Goal: Task Accomplishment & Management: Manage account settings

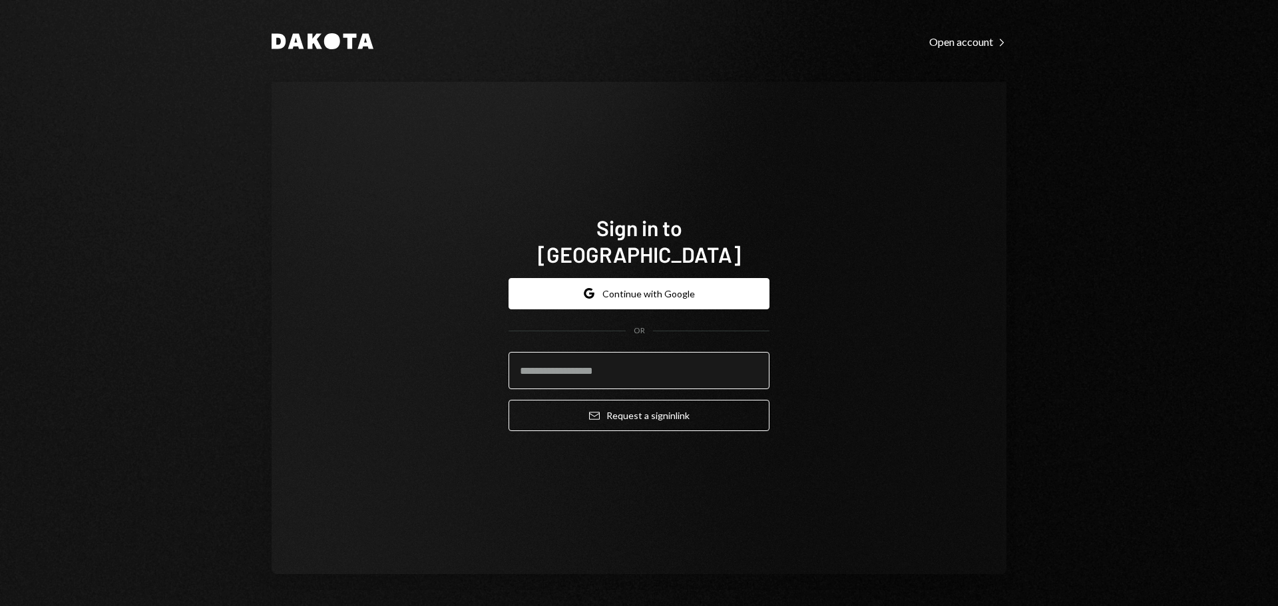
click at [586, 360] on input "email" at bounding box center [639, 370] width 261 height 37
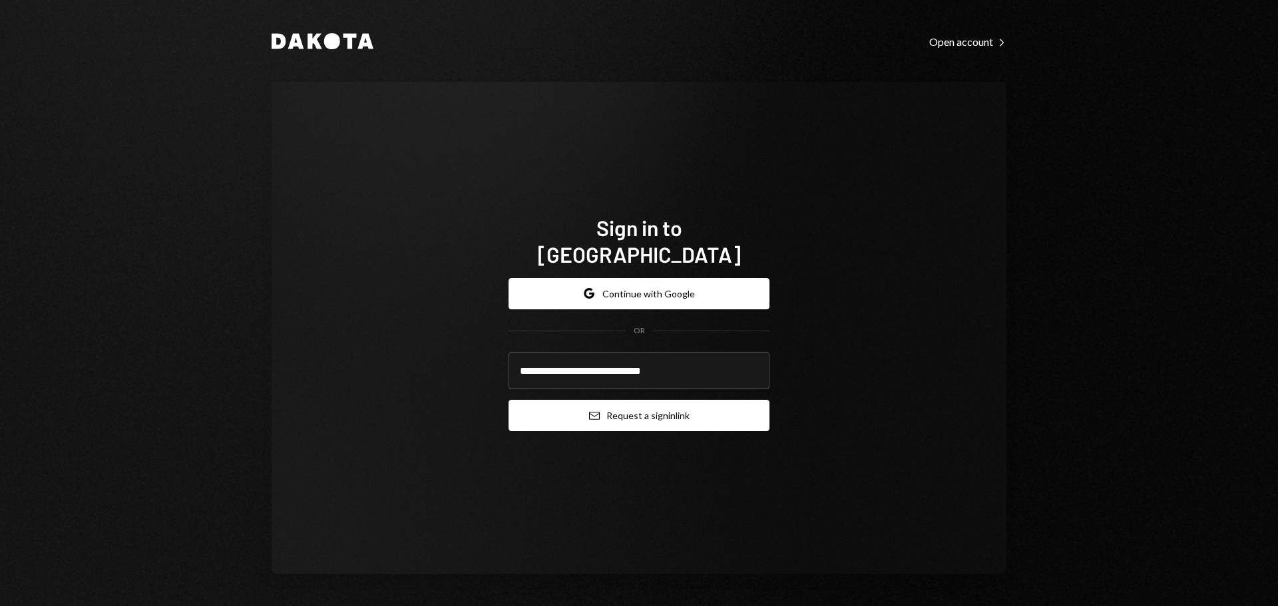
type input "**********"
click at [623, 411] on button "Email Request a sign in link" at bounding box center [639, 415] width 261 height 31
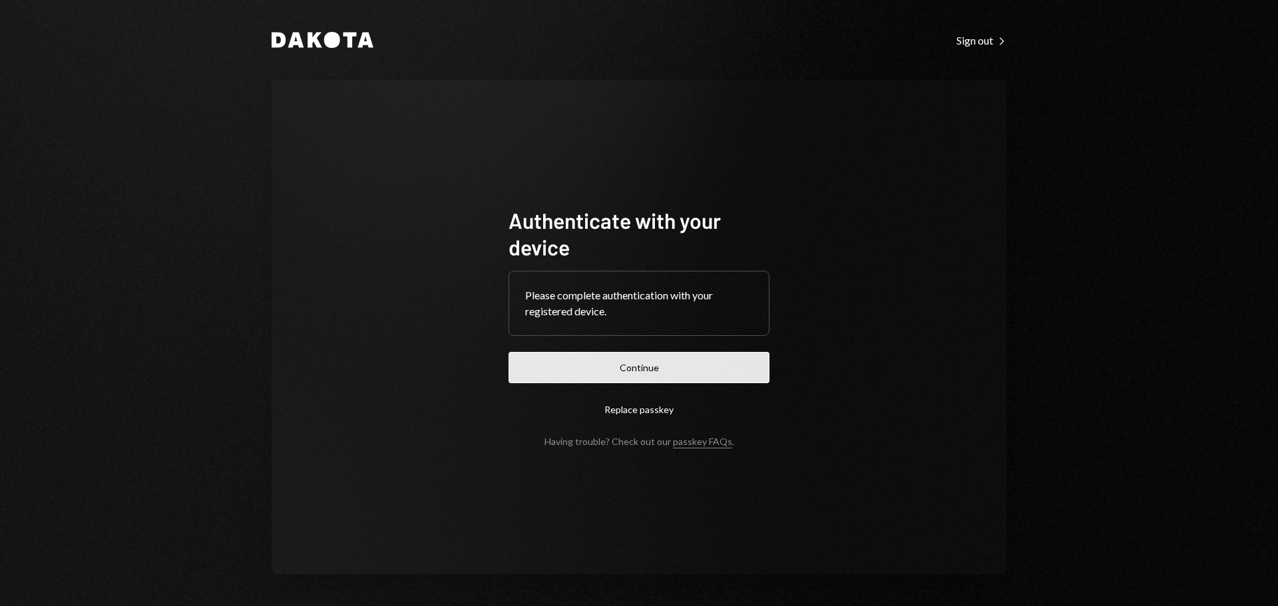
click at [657, 379] on button "Continue" at bounding box center [639, 367] width 261 height 31
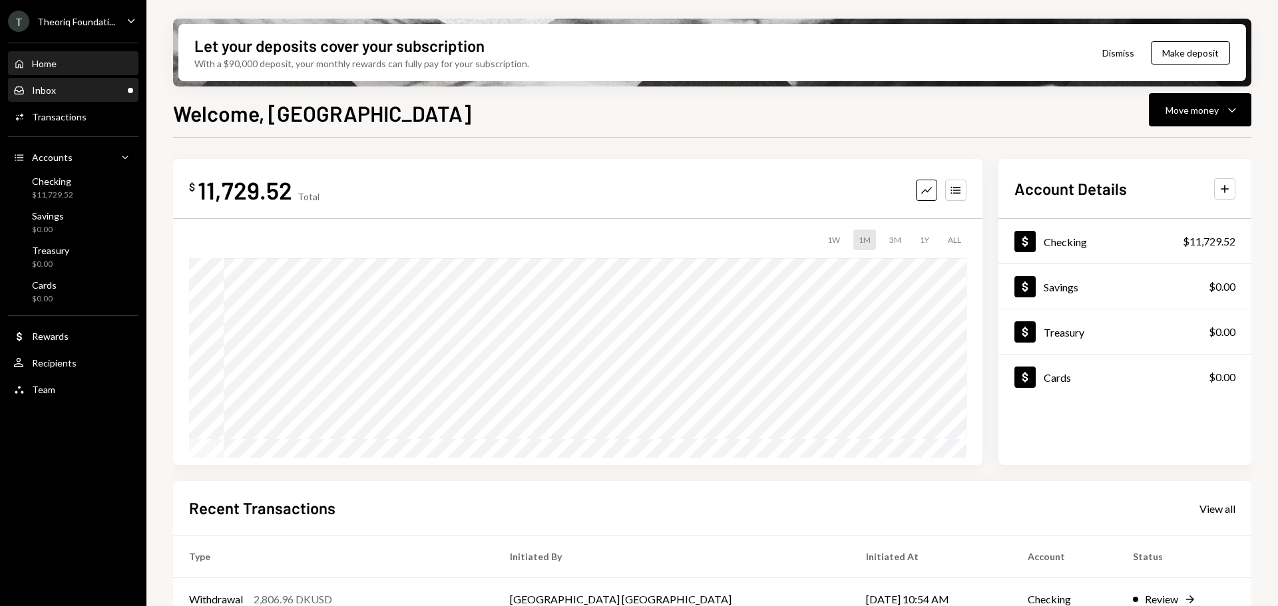
click at [91, 88] on div "Inbox Inbox" at bounding box center [73, 91] width 120 height 12
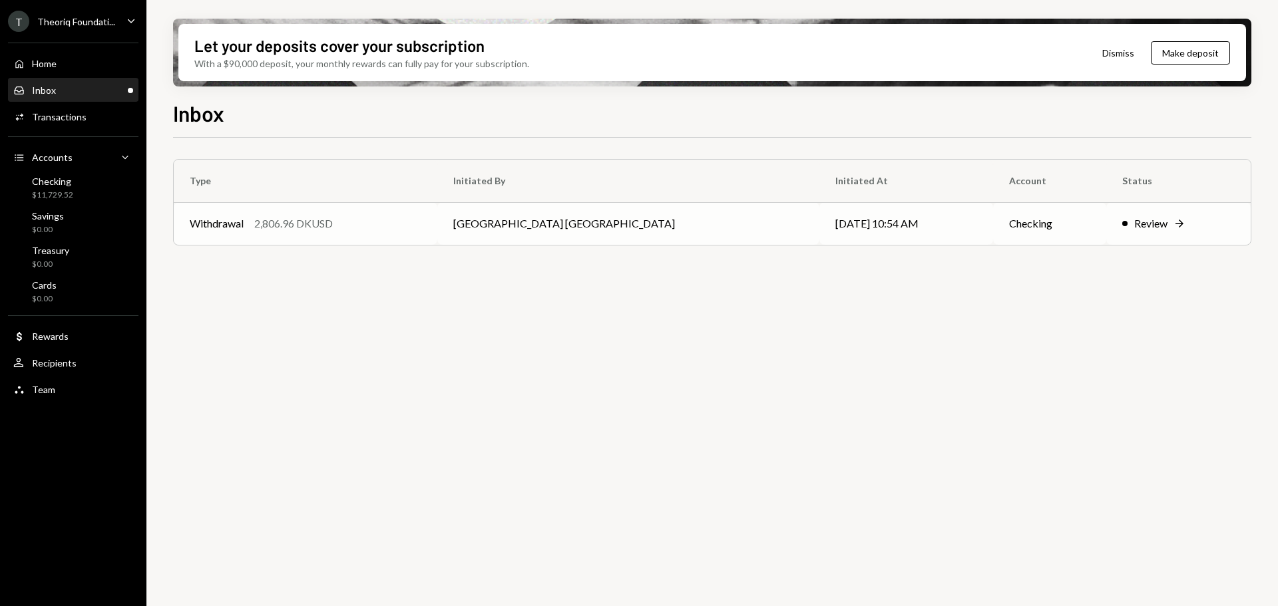
click at [276, 224] on div "2,806.96 DKUSD" at bounding box center [293, 224] width 79 height 16
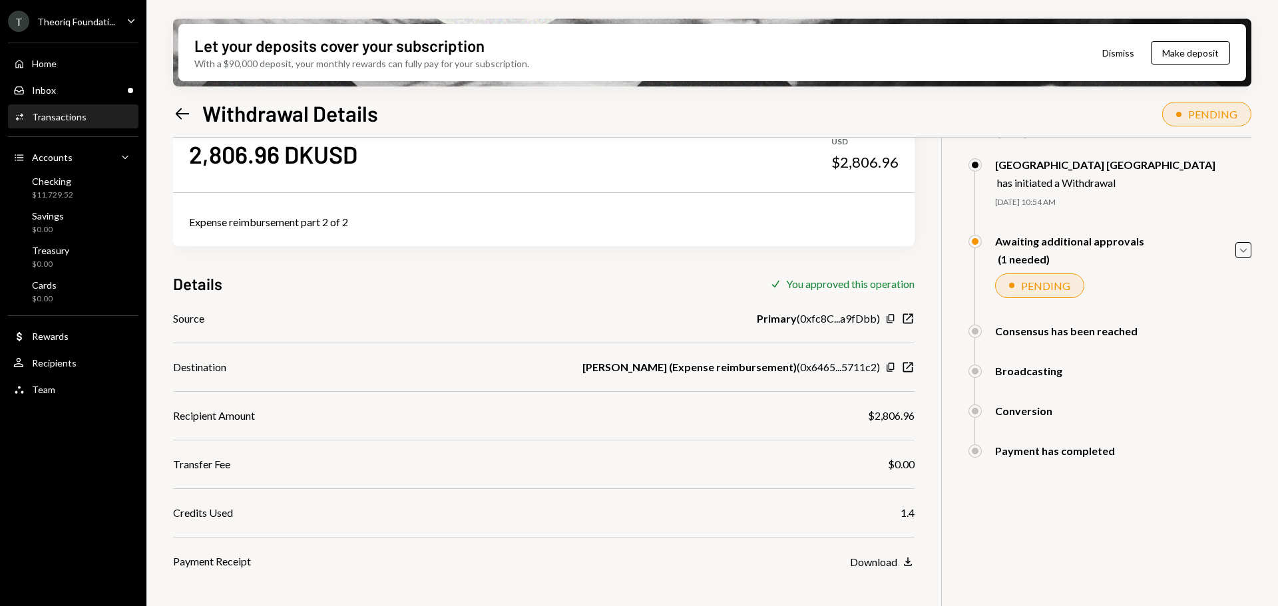
scroll to position [67, 0]
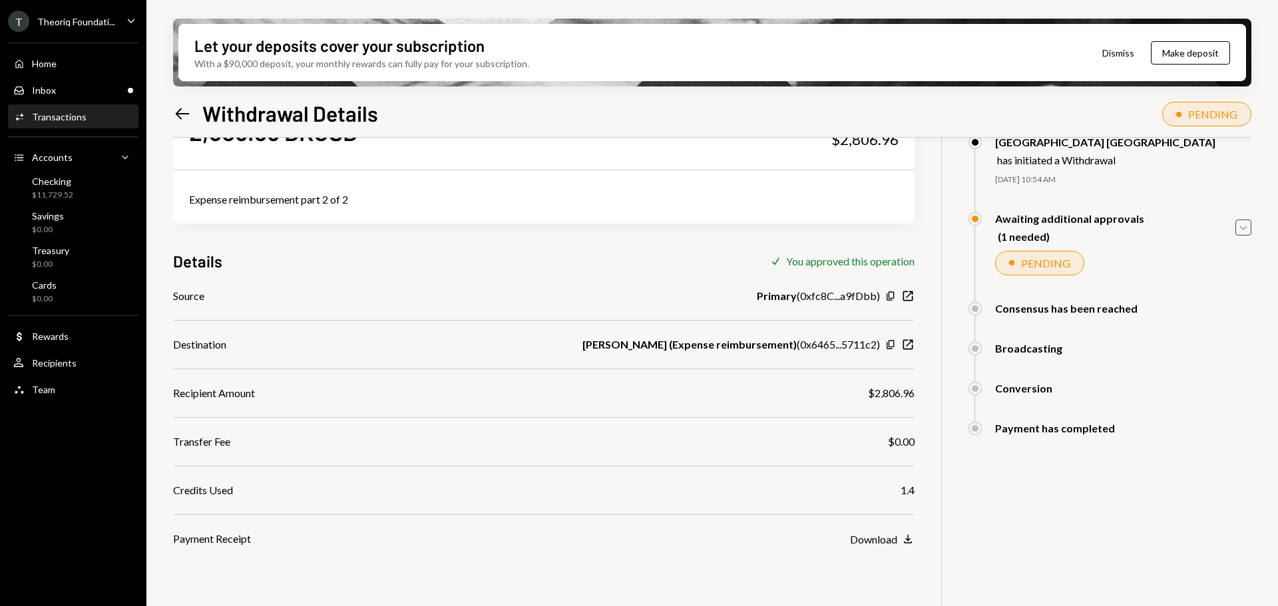
click at [1247, 230] on icon "Caret Down" at bounding box center [1243, 227] width 15 height 15
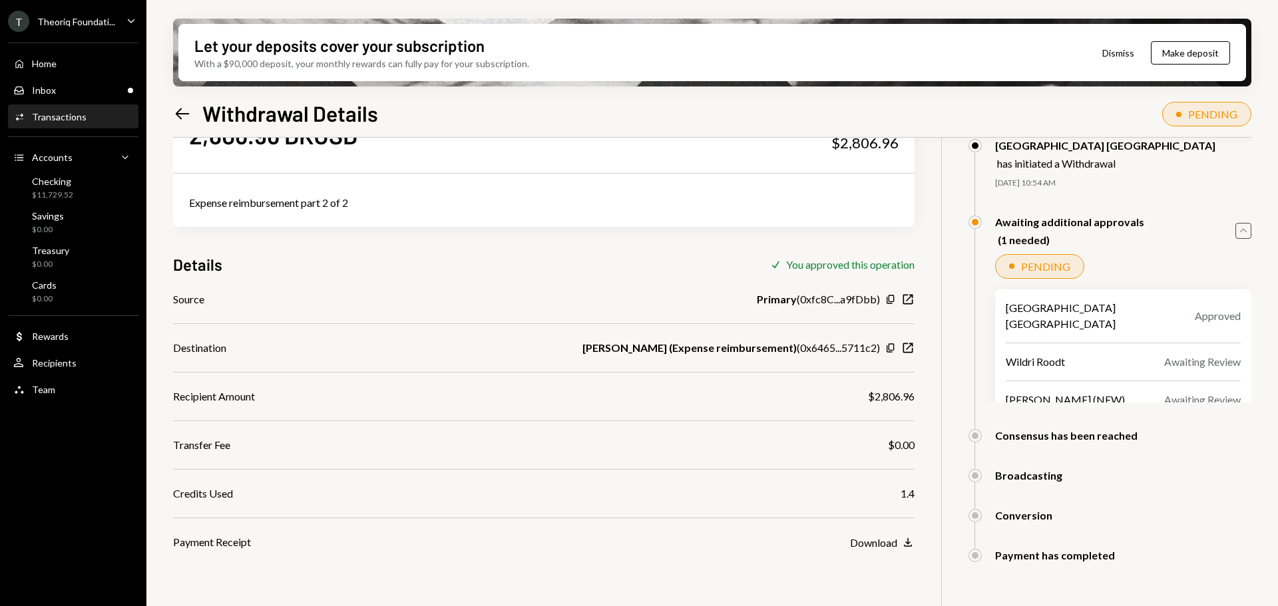
scroll to position [40, 0]
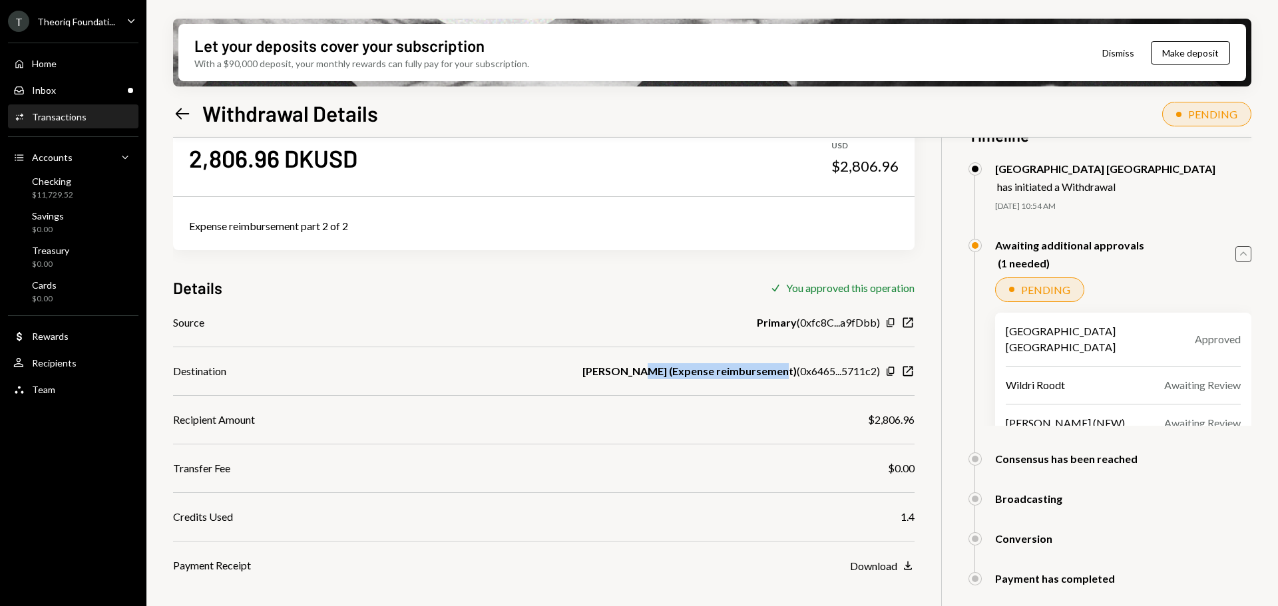
drag, startPoint x: 655, startPoint y: 369, endPoint x: 815, endPoint y: 370, distance: 160.4
click at [799, 370] on div "Jeremy Miller (Expense reimbursement) ( 0x6465...5711c2 )" at bounding box center [731, 371] width 298 height 16
drag, startPoint x: 815, startPoint y: 370, endPoint x: 905, endPoint y: 371, distance: 89.2
click at [905, 371] on div "Jeremy Miller (Expense reimbursement) ( 0x6465...5711c2 ) Copy New Window" at bounding box center [748, 371] width 332 height 16
drag, startPoint x: 646, startPoint y: 377, endPoint x: 708, endPoint y: 375, distance: 62.6
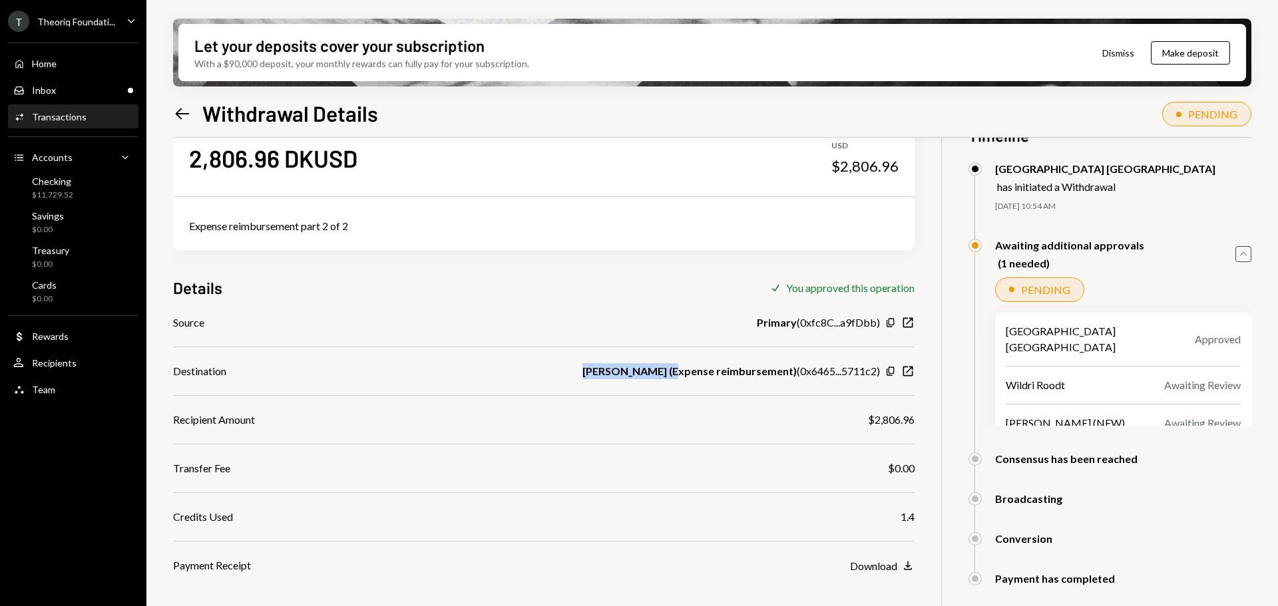
click at [689, 377] on div "Destination Jeremy Miller (Expense reimbursement) ( 0x6465...5711c2 ) Copy New …" at bounding box center [544, 371] width 742 height 16
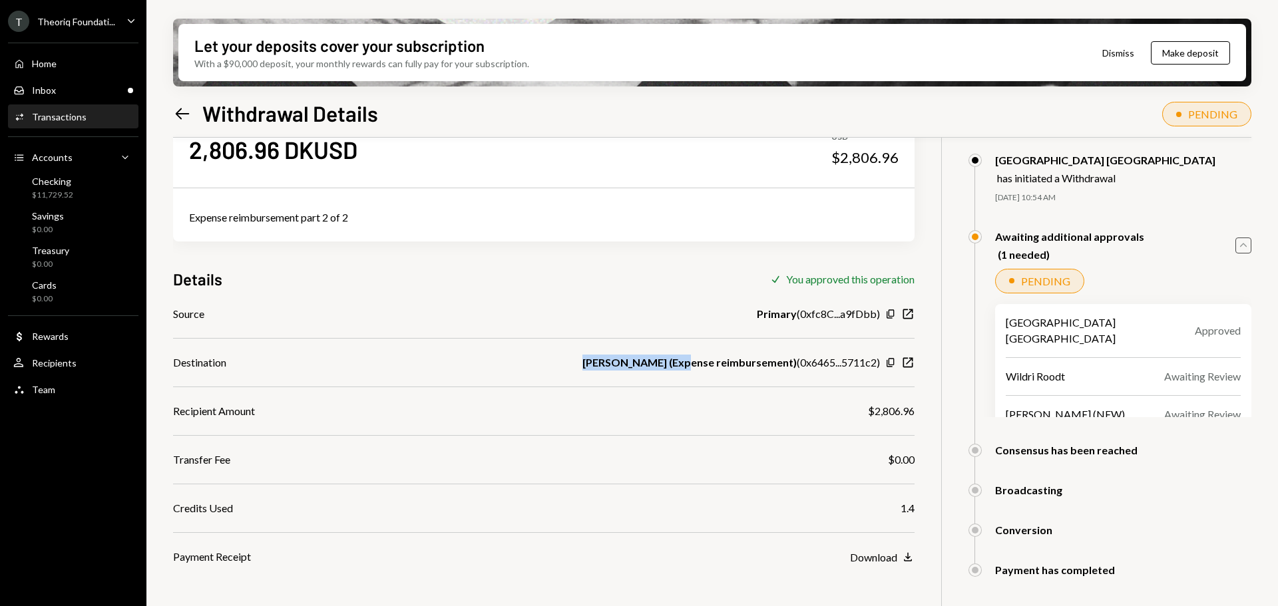
scroll to position [0, 0]
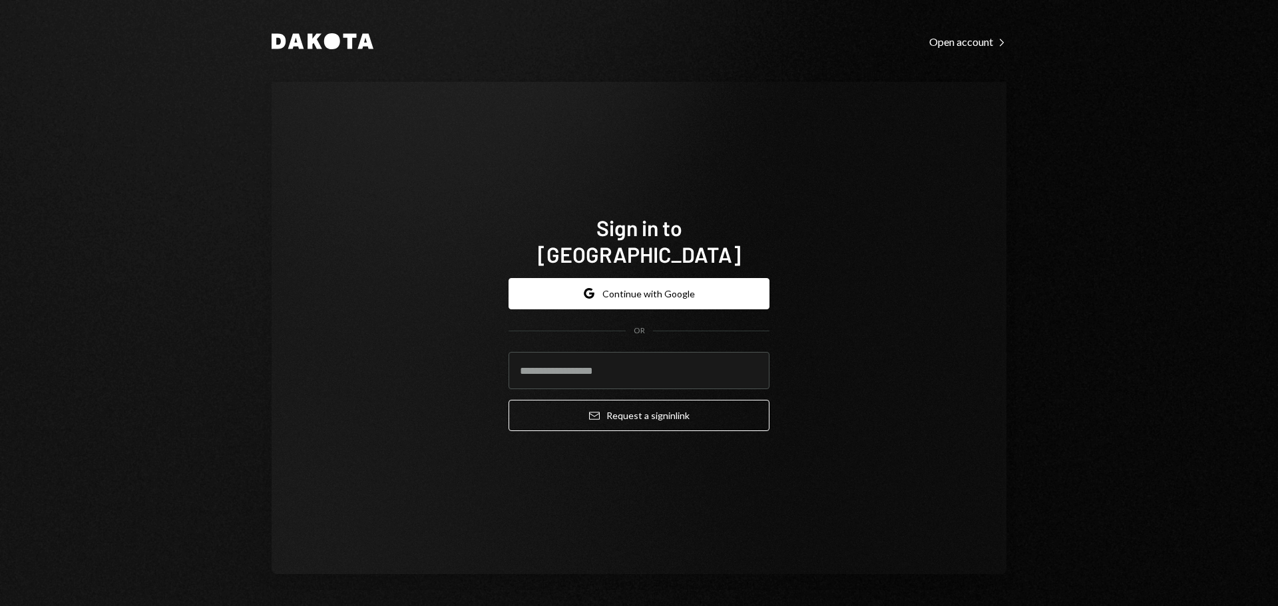
type input "**********"
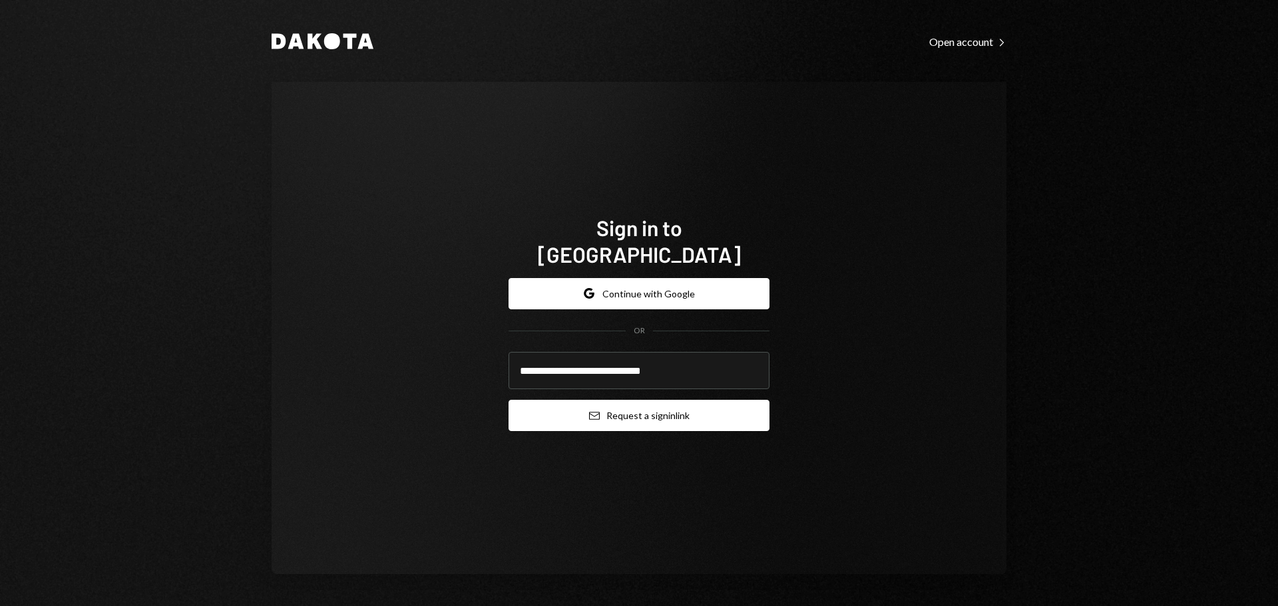
click at [602, 413] on button "Email Request a sign in link" at bounding box center [639, 415] width 261 height 31
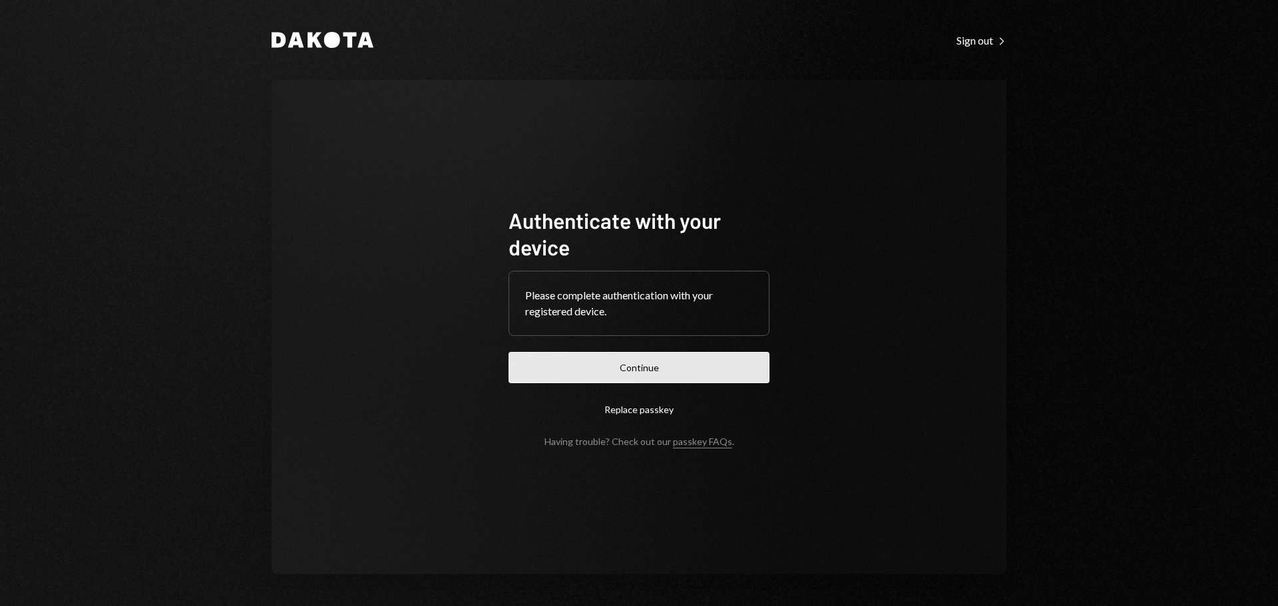
click at [575, 375] on button "Continue" at bounding box center [639, 367] width 261 height 31
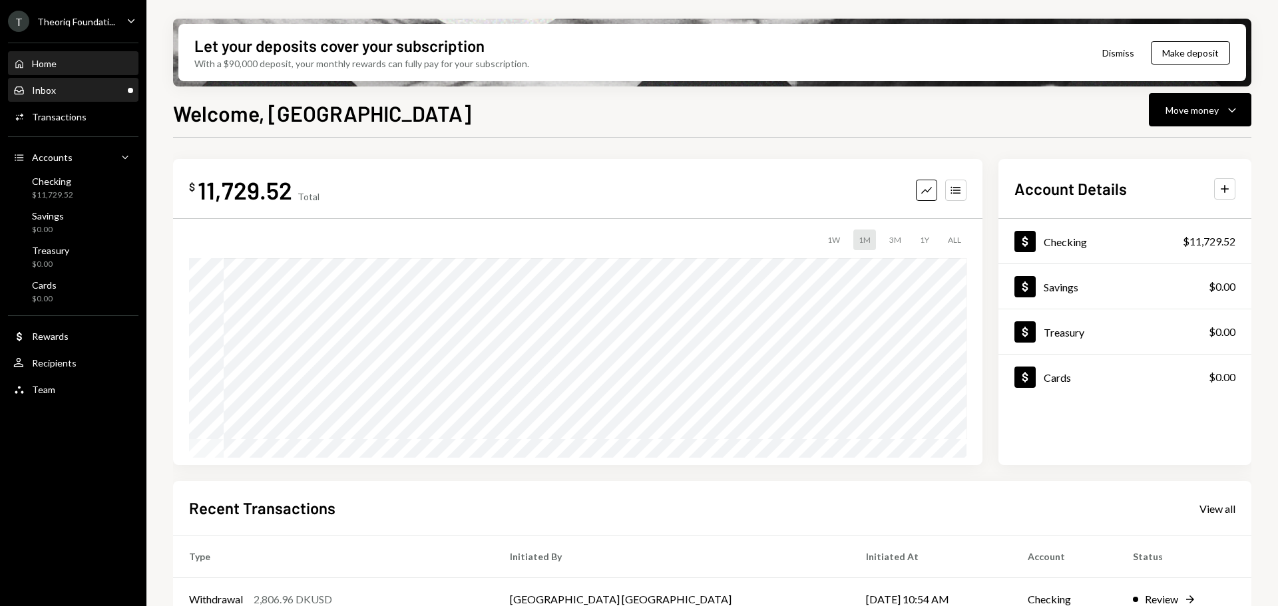
click at [85, 95] on div "Inbox Inbox" at bounding box center [73, 91] width 120 height 12
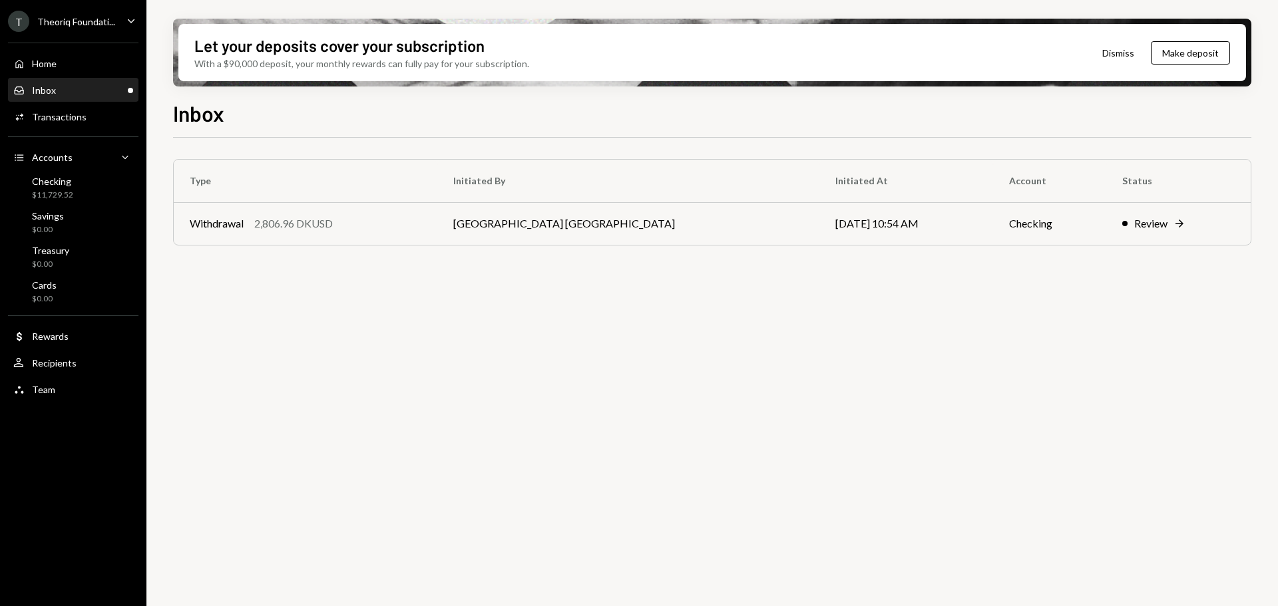
click at [49, 25] on div "Theoriq Foundati..." at bounding box center [76, 21] width 78 height 11
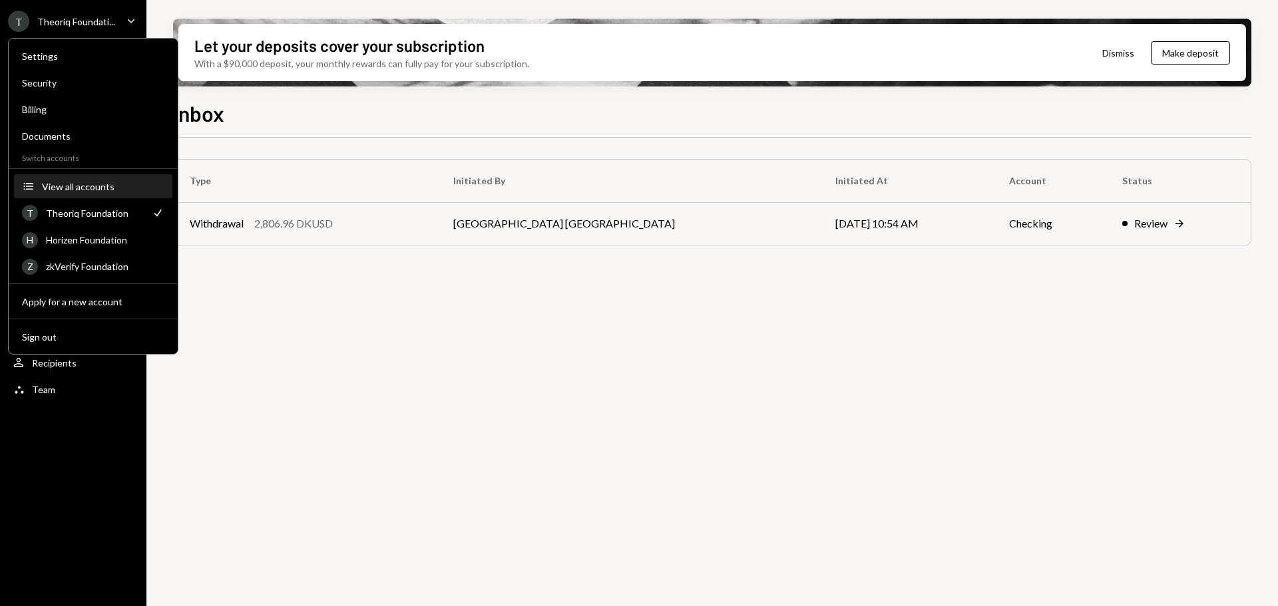
click at [73, 188] on div "View all accounts" at bounding box center [103, 186] width 122 height 11
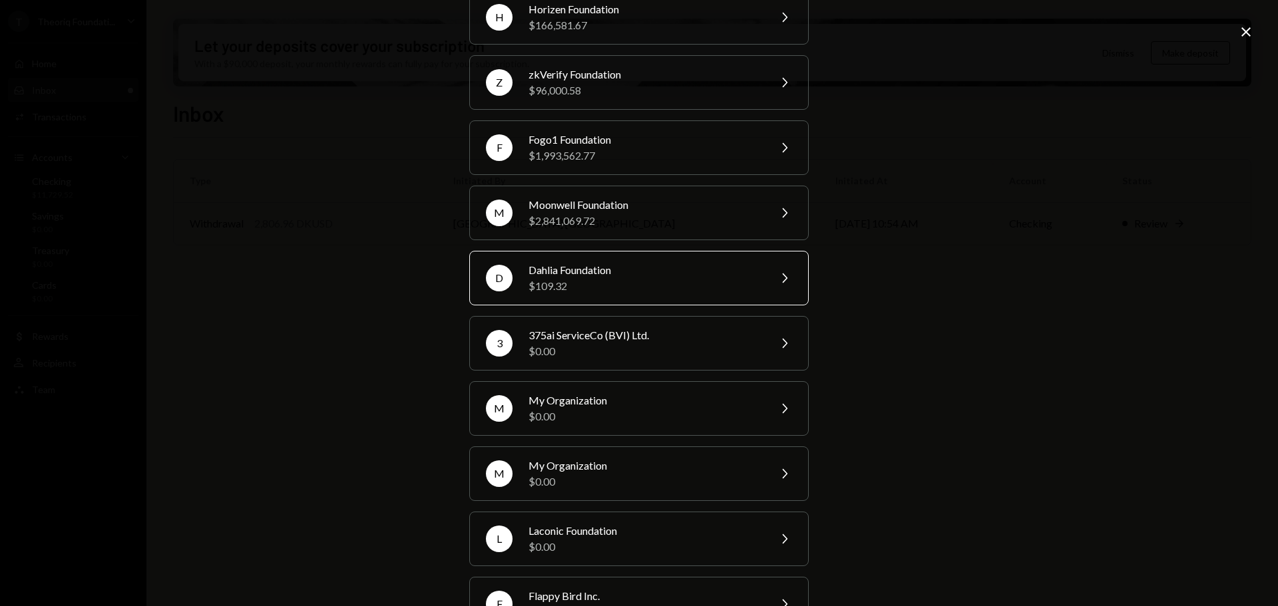
scroll to position [133, 0]
click at [582, 277] on div "$109.32" at bounding box center [645, 285] width 232 height 16
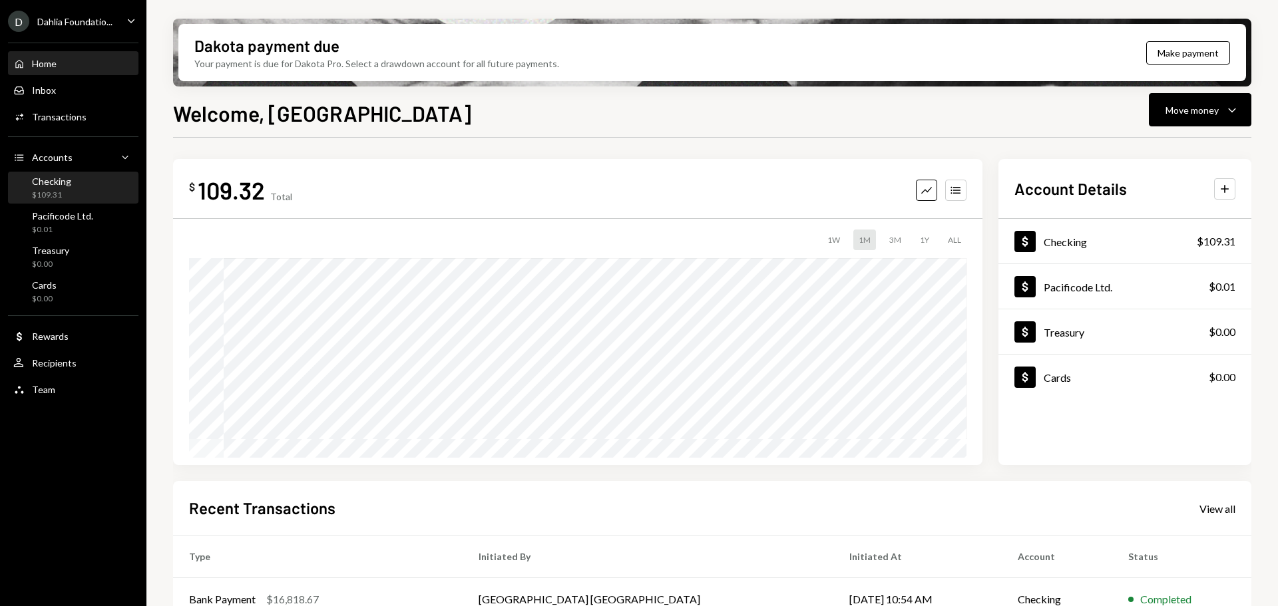
click at [65, 190] on div "$109.31" at bounding box center [51, 195] width 39 height 11
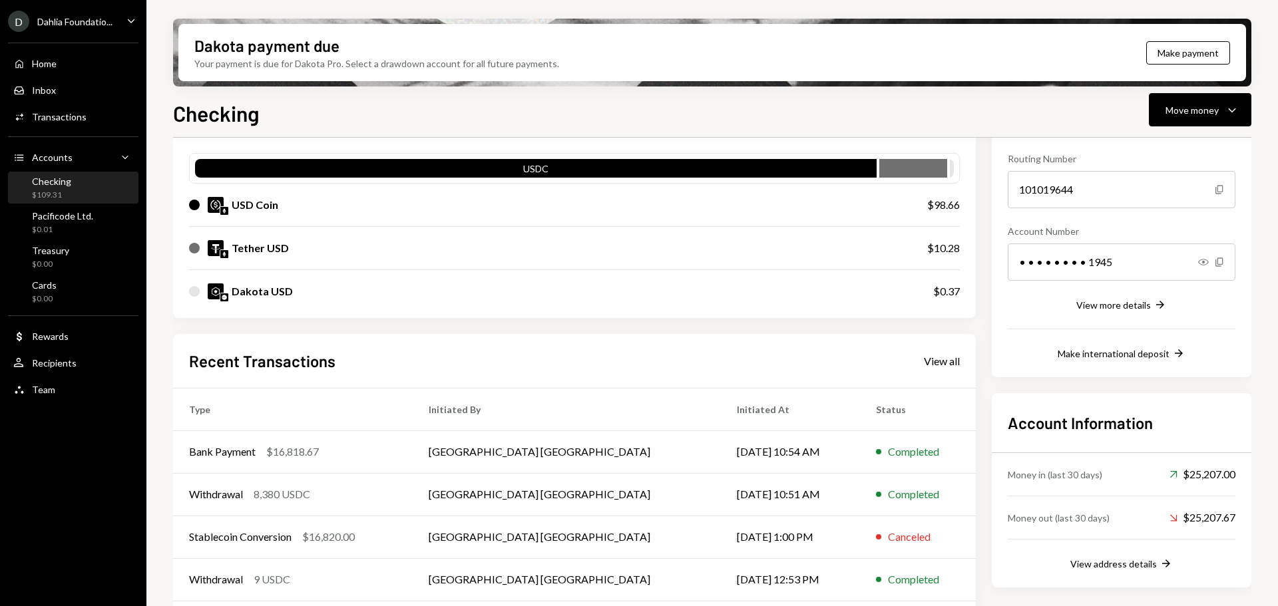
scroll to position [133, 0]
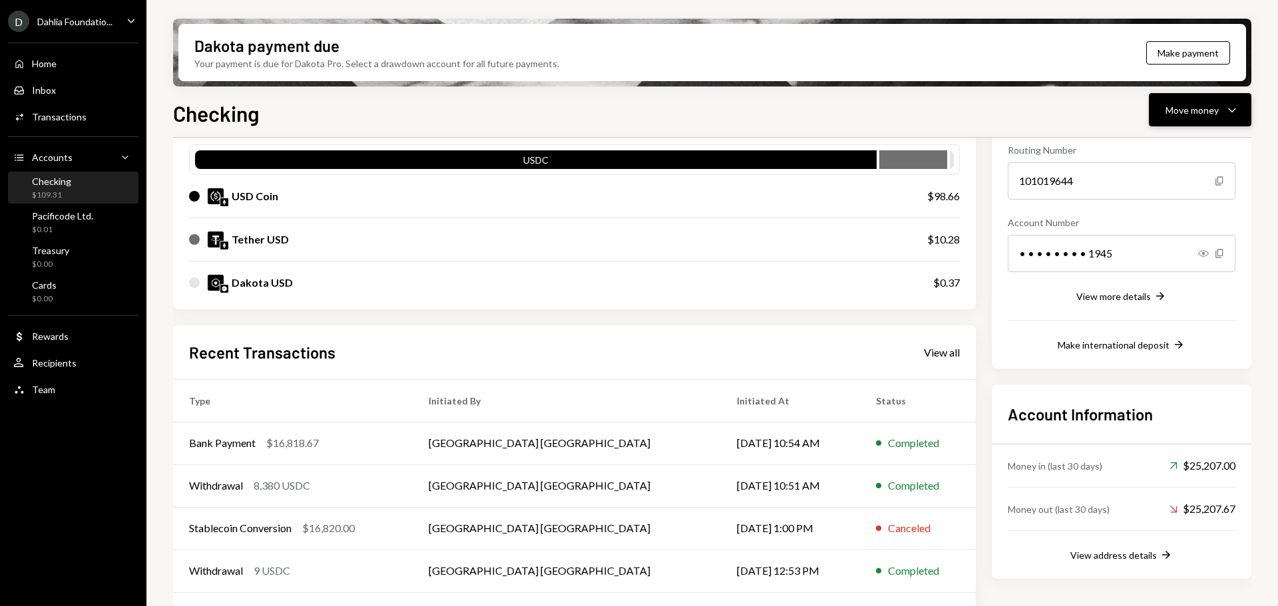
click at [1204, 105] on div "Move money" at bounding box center [1192, 110] width 53 height 14
click at [1169, 205] on div "Deposit" at bounding box center [1189, 210] width 97 height 14
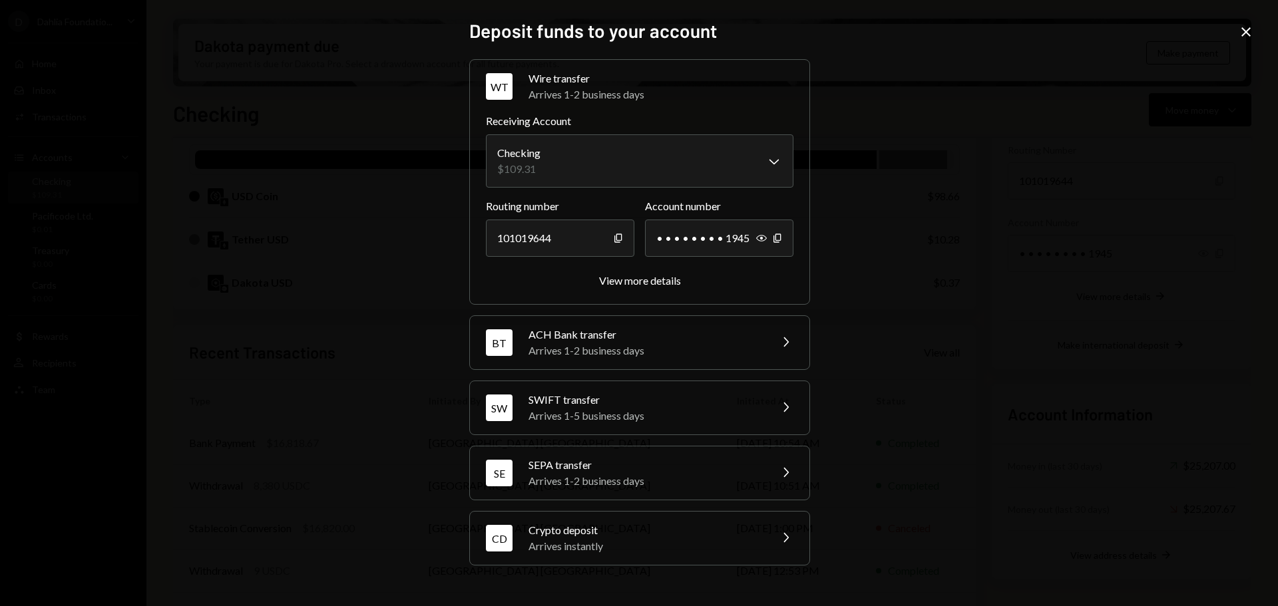
click at [576, 543] on div "Arrives instantly" at bounding box center [645, 547] width 233 height 16
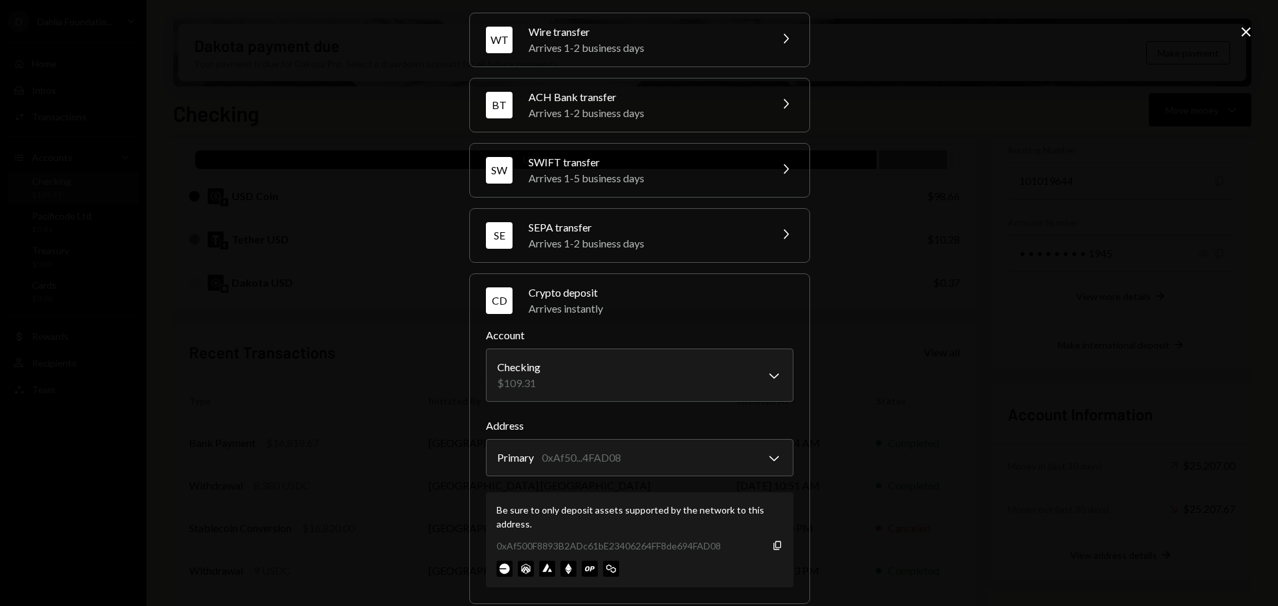
scroll to position [63, 0]
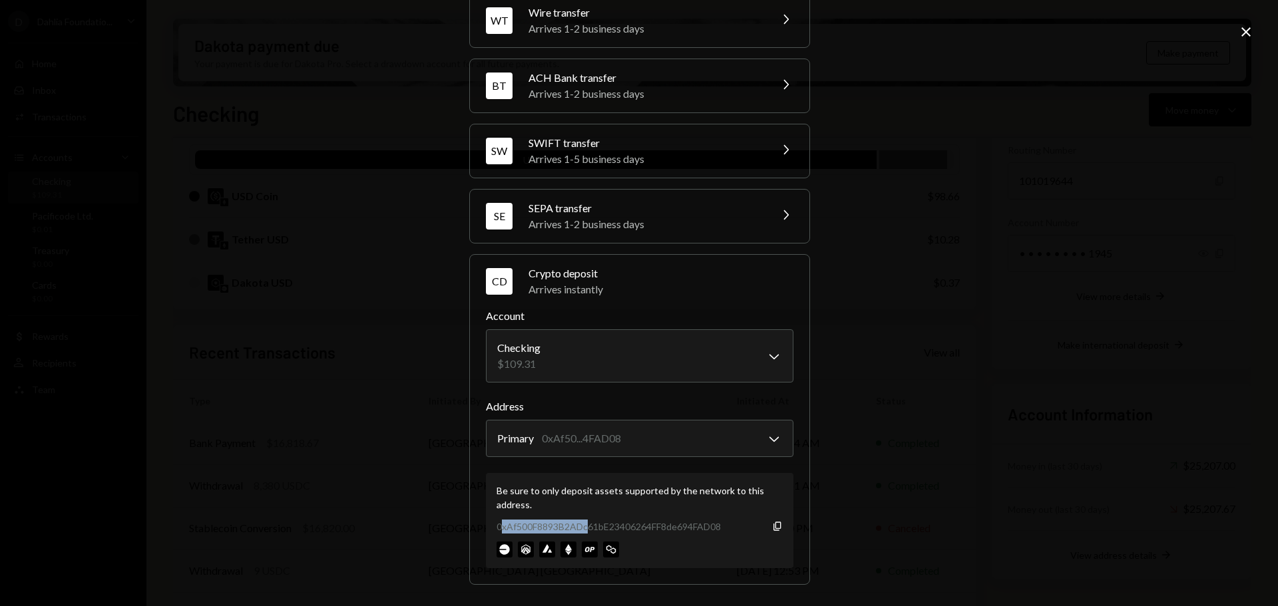
drag, startPoint x: 497, startPoint y: 529, endPoint x: 583, endPoint y: 529, distance: 86.5
click at [583, 529] on div "0xAf500F8893B2ADc61bE23406264FF8de694FAD08" at bounding box center [609, 527] width 224 height 14
drag, startPoint x: 657, startPoint y: 529, endPoint x: 724, endPoint y: 530, distance: 66.6
click at [724, 530] on div "0xAf500F8893B2ADc61bE23406264FF8de694FAD08 Copy" at bounding box center [640, 527] width 286 height 14
click at [1245, 35] on icon "Close" at bounding box center [1246, 32] width 16 height 16
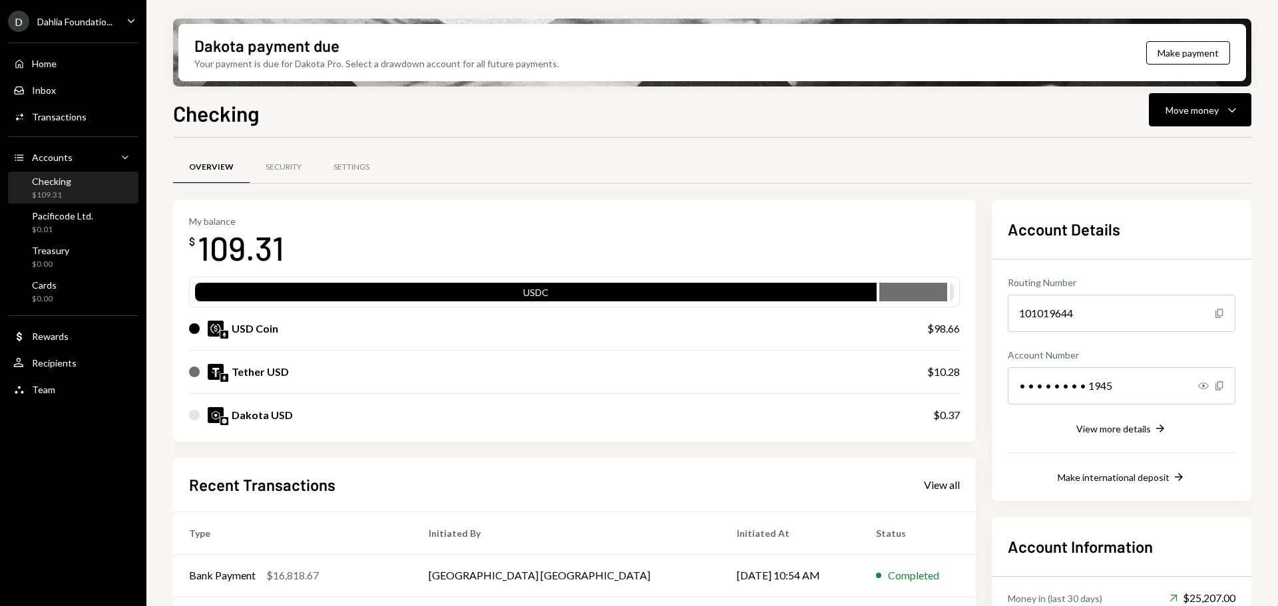
scroll to position [0, 0]
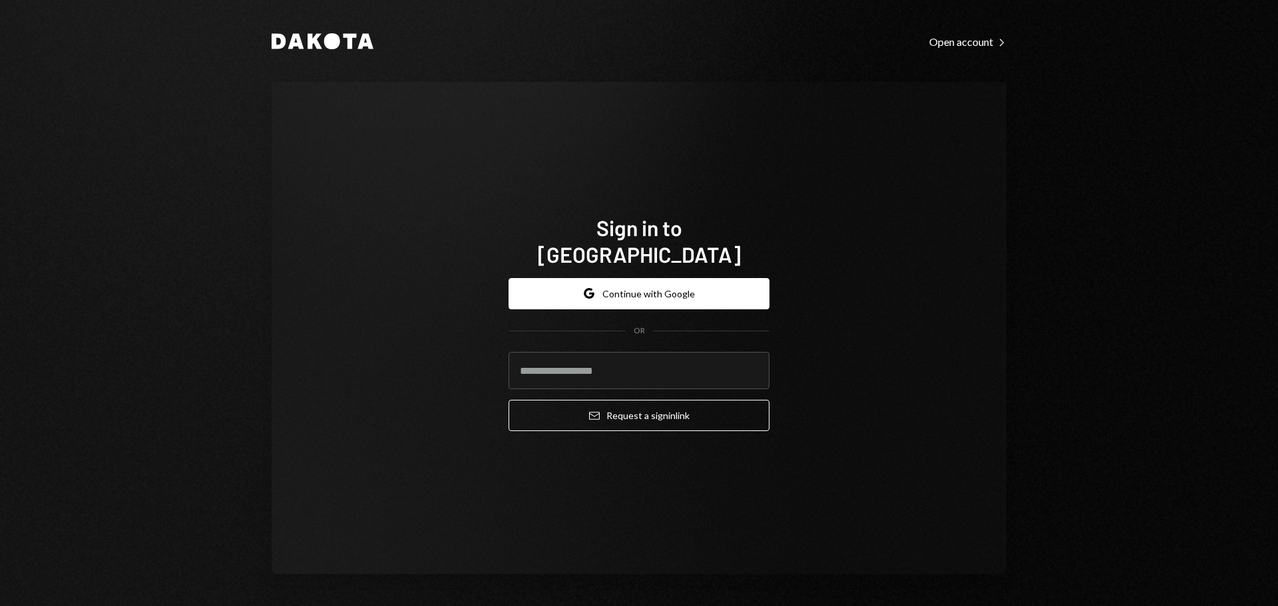
type input "**********"
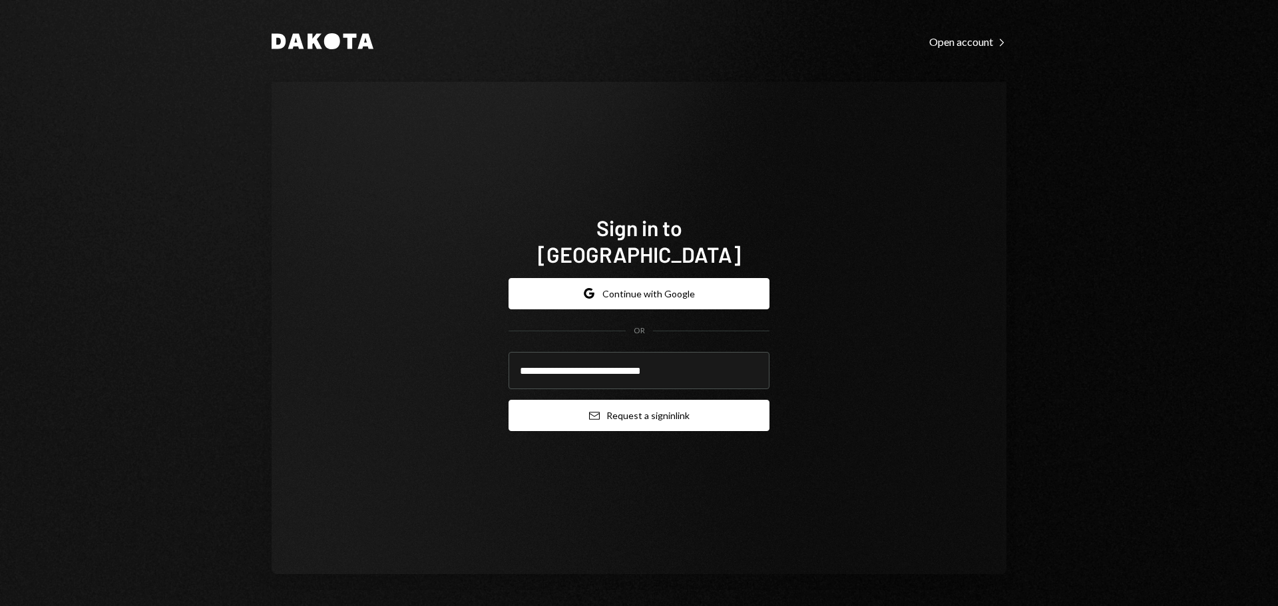
click at [563, 409] on button "Email Request a sign in link" at bounding box center [639, 415] width 261 height 31
